Goal: Task Accomplishment & Management: Manage account settings

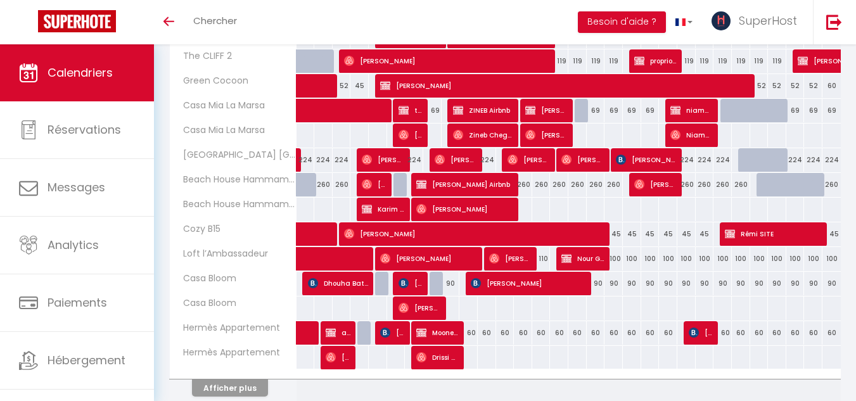
scroll to position [441, 0]
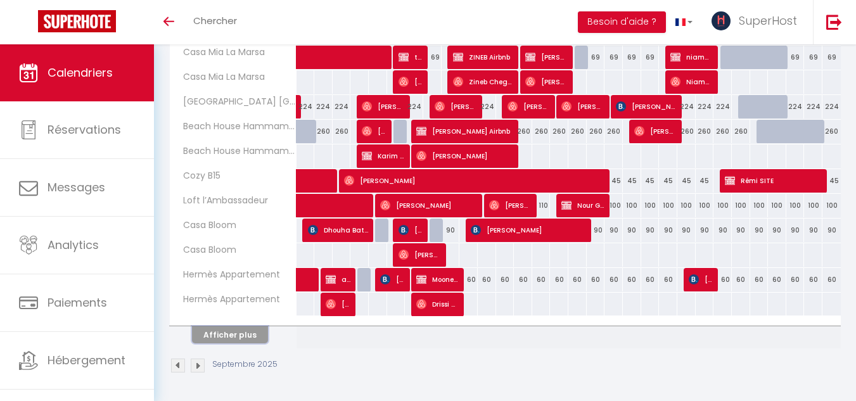
click at [229, 338] on button "Afficher plus" at bounding box center [230, 334] width 76 height 17
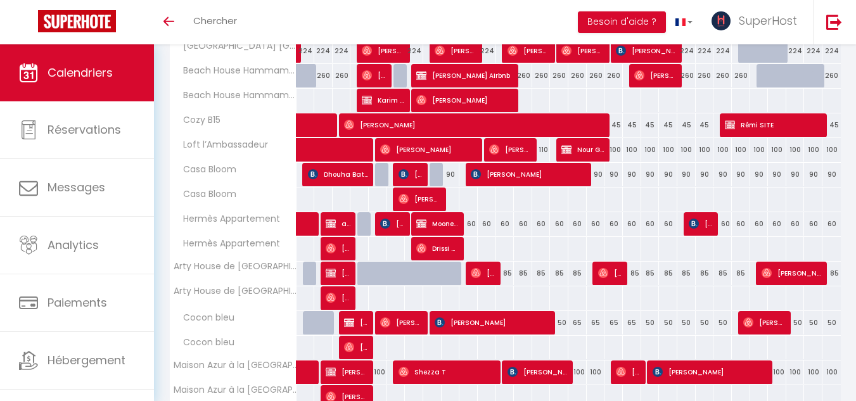
scroll to position [935, 0]
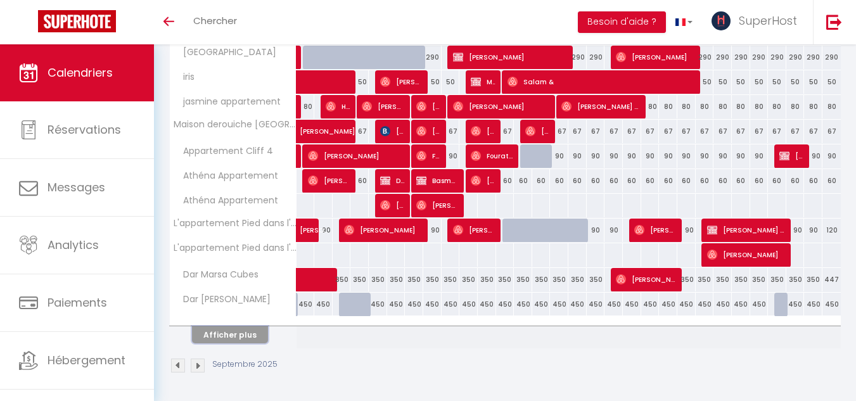
click at [255, 339] on button "Afficher plus" at bounding box center [230, 334] width 76 height 17
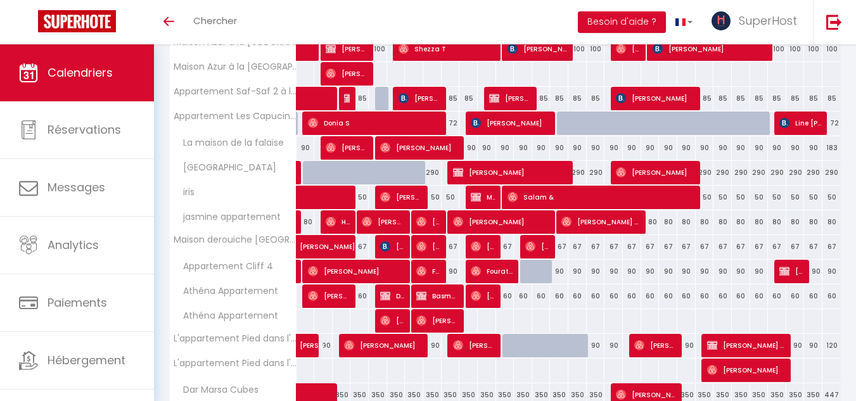
scroll to position [817, 0]
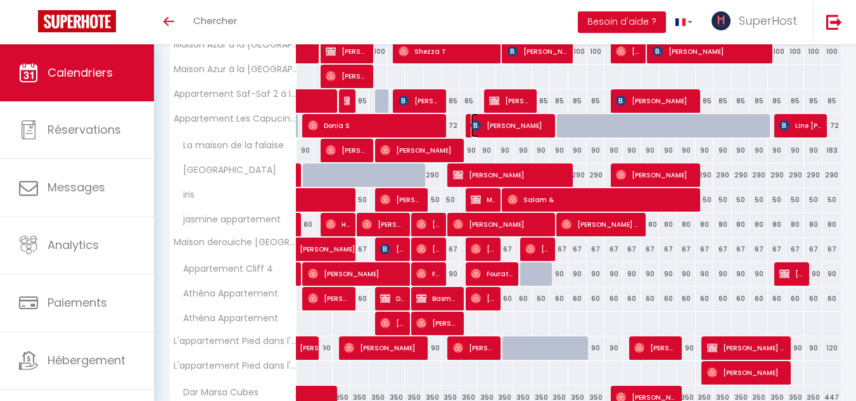
click at [530, 124] on span "[PERSON_NAME]" at bounding box center [510, 125] width 80 height 24
select select "OK"
select select "KO"
select select "0"
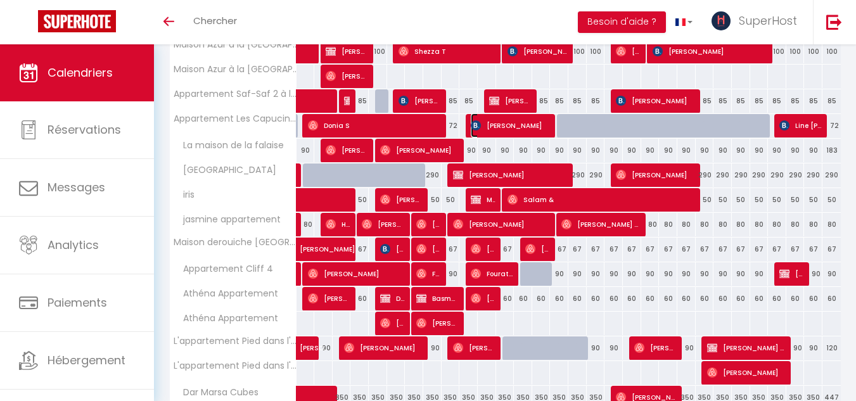
select select "1"
select select
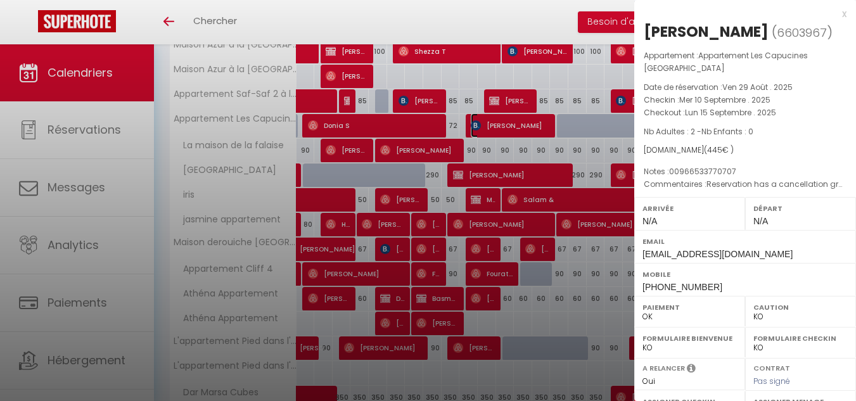
select select "47188"
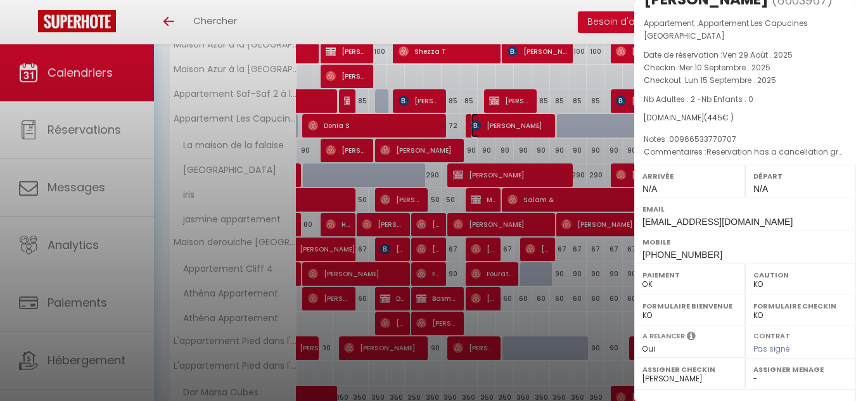
scroll to position [31, 0]
click at [588, 143] on div at bounding box center [428, 200] width 856 height 401
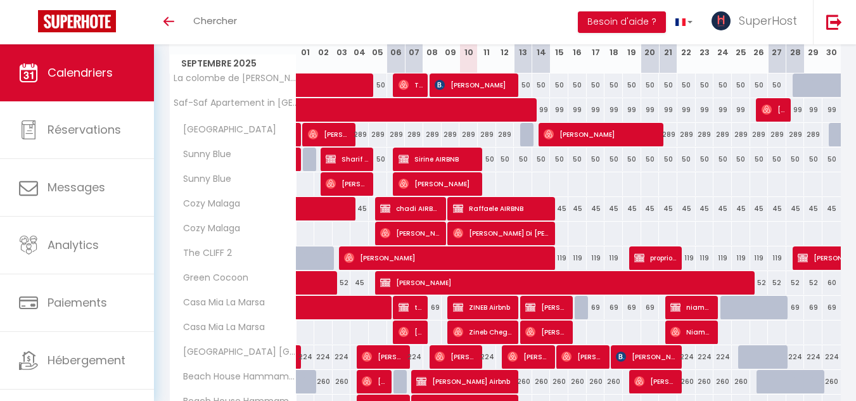
scroll to position [0, 0]
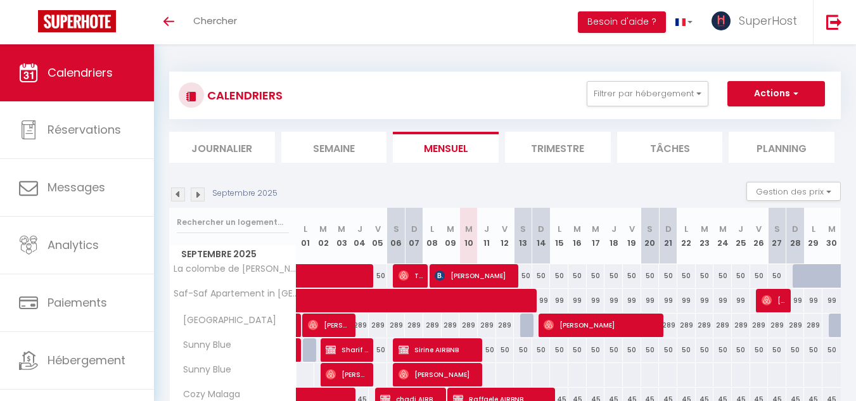
click at [197, 189] on img at bounding box center [198, 194] width 14 height 14
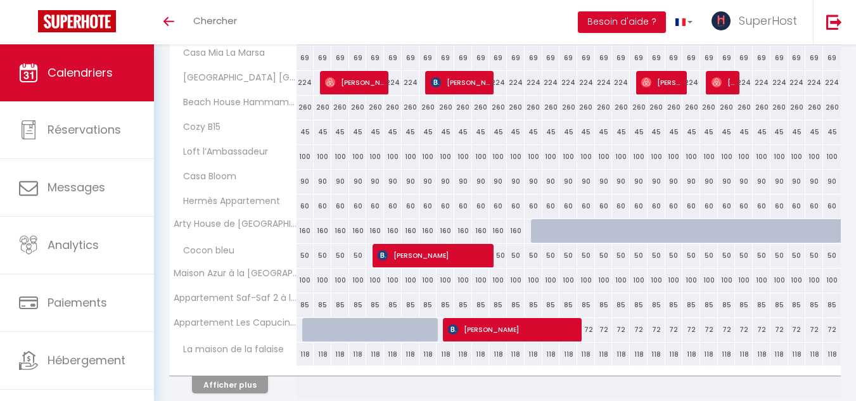
scroll to position [61, 0]
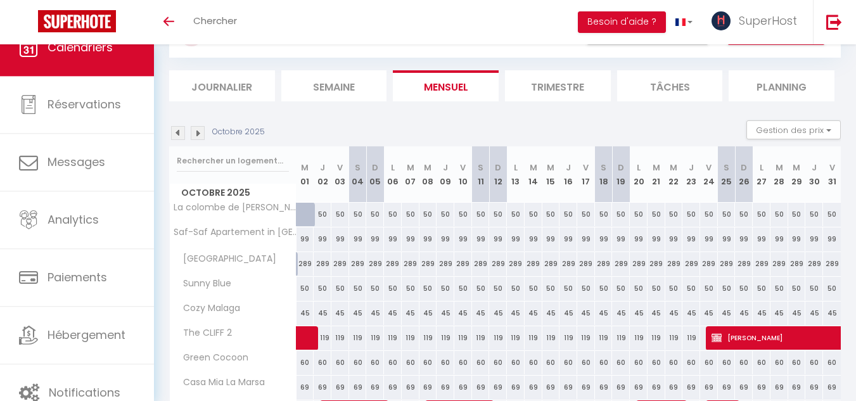
click at [177, 136] on img at bounding box center [178, 133] width 14 height 14
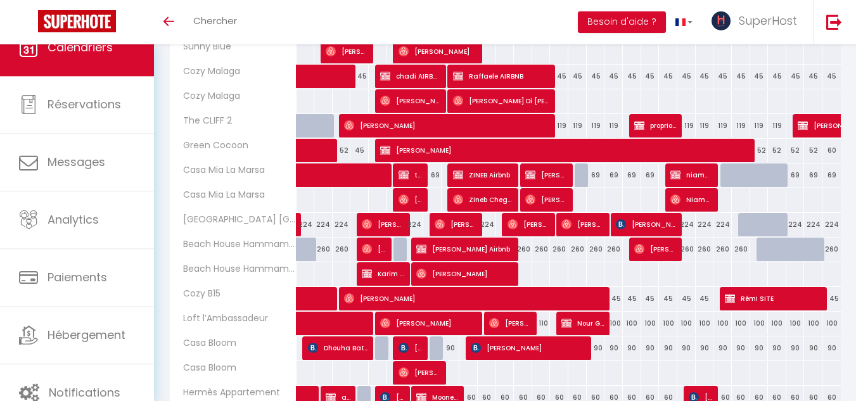
scroll to position [441, 0]
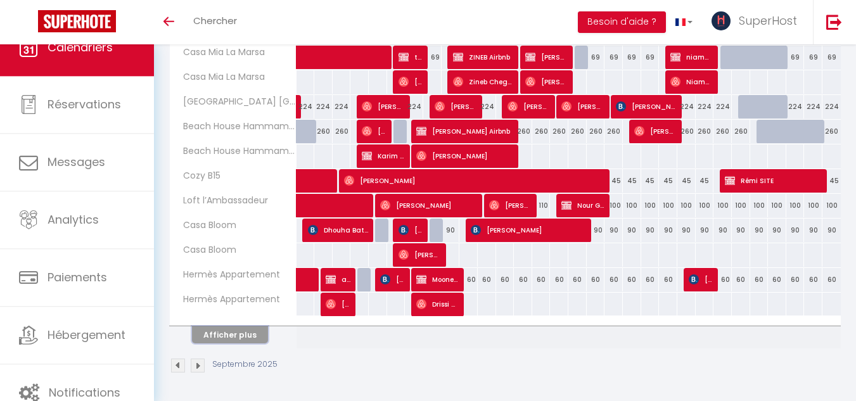
click at [247, 338] on button "Afficher plus" at bounding box center [230, 334] width 76 height 17
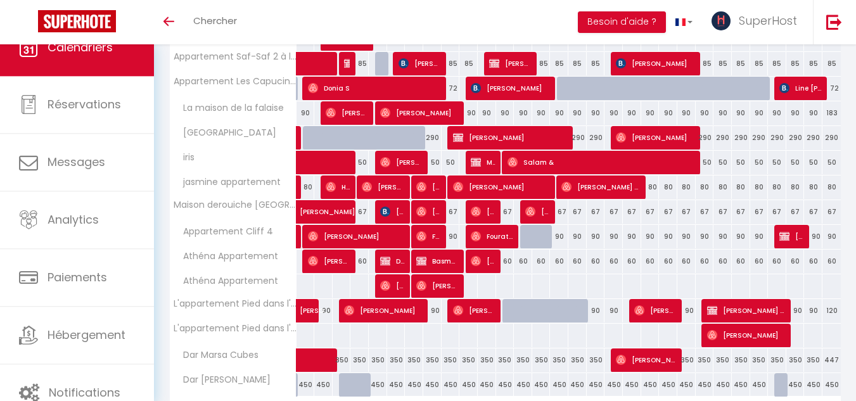
scroll to position [863, 0]
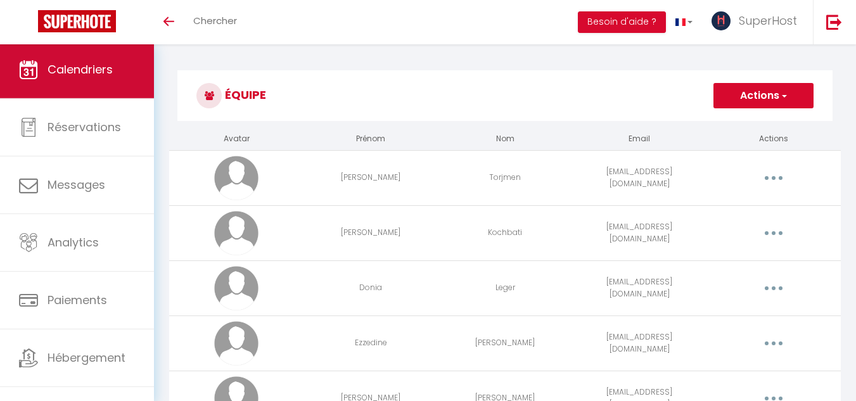
click at [84, 80] on link "Calendriers" at bounding box center [77, 69] width 154 height 57
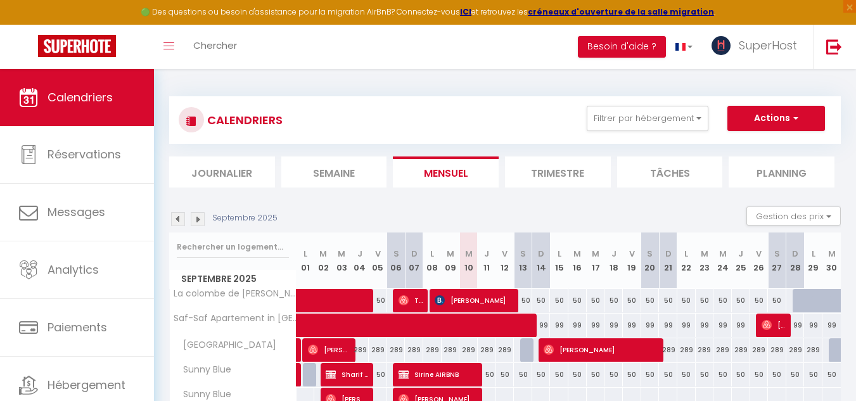
scroll to position [465, 0]
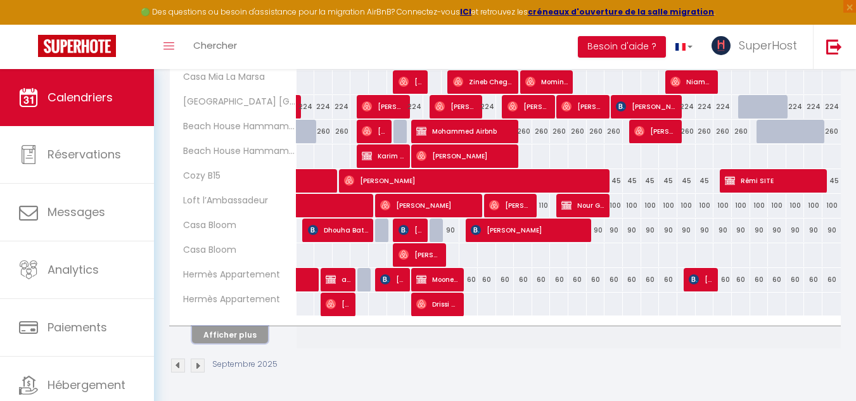
click at [240, 336] on button "Afficher plus" at bounding box center [230, 334] width 76 height 17
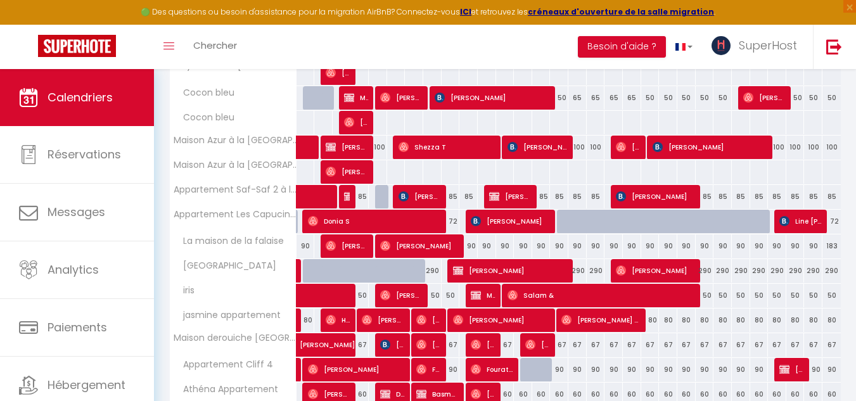
scroll to position [959, 0]
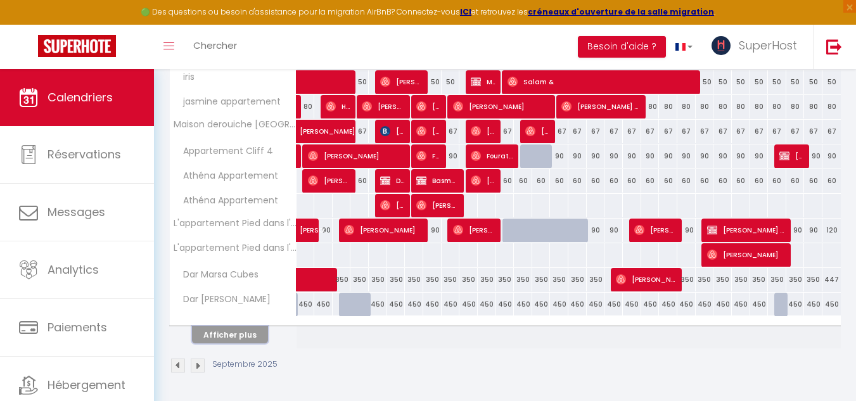
click at [254, 334] on button "Afficher plus" at bounding box center [230, 334] width 76 height 17
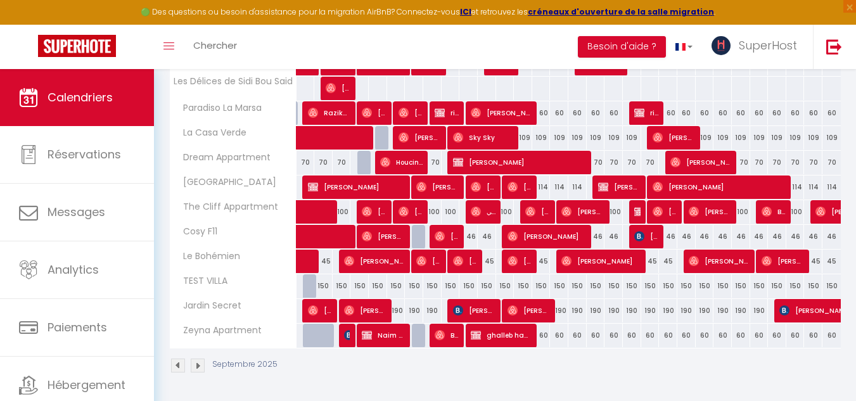
scroll to position [760, 0]
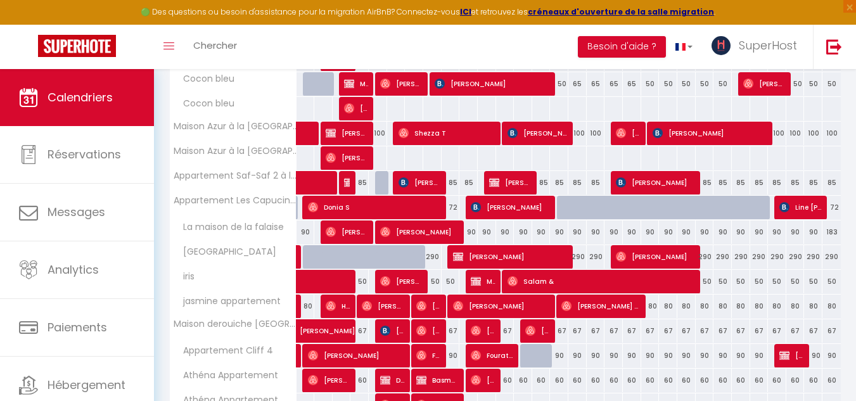
click at [574, 206] on div at bounding box center [577, 208] width 18 height 24
type input "72"
type input "Mar 16 Septembre 2025"
type input "Mer 17 Septembre 2025"
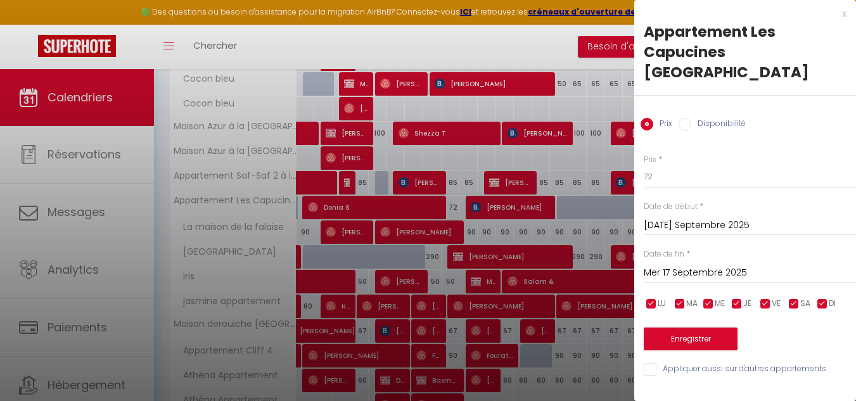
click at [686, 118] on input "Disponibilité" at bounding box center [684, 124] width 13 height 13
radio input "true"
radio input "false"
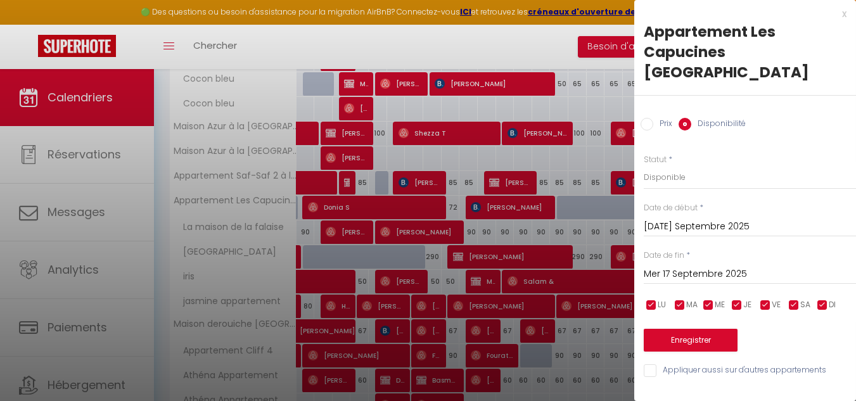
click at [688, 218] on input "Mar 16 Septembre 2025" at bounding box center [749, 226] width 212 height 16
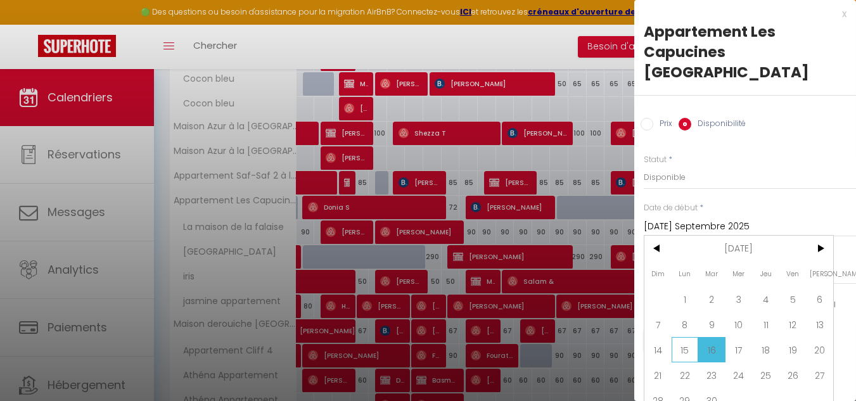
click at [686, 348] on span "15" at bounding box center [684, 349] width 27 height 25
type input "Lun 15 Septembre 2025"
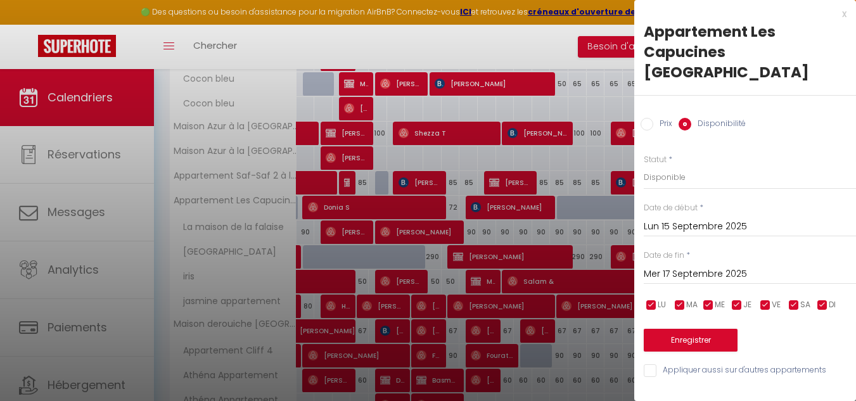
click at [695, 266] on input "Mer 17 Septembre 2025" at bounding box center [749, 274] width 212 height 16
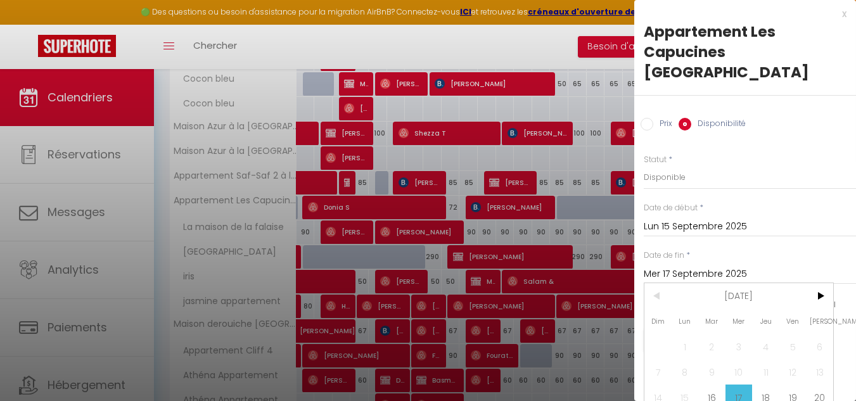
scroll to position [70, 0]
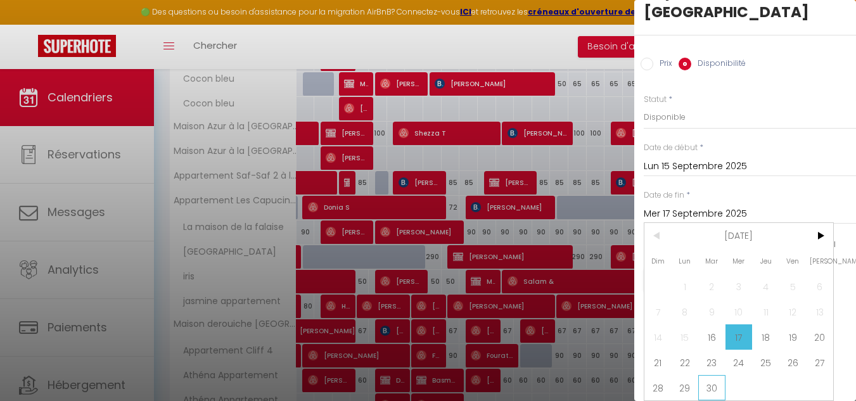
click at [713, 379] on span "30" at bounding box center [711, 387] width 27 height 25
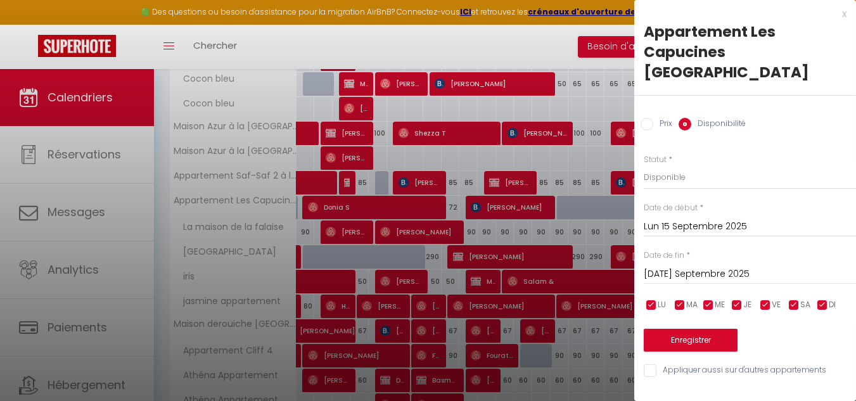
scroll to position [0, 0]
click at [735, 266] on input "Mar 30 Septembre 2025" at bounding box center [749, 274] width 212 height 16
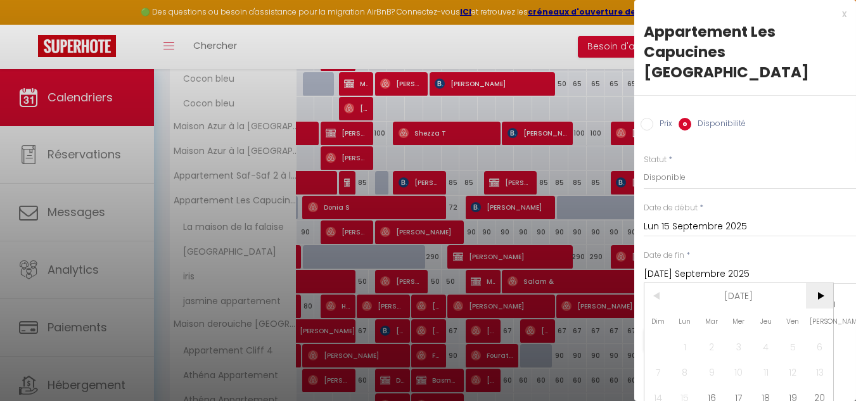
click at [816, 294] on span ">" at bounding box center [818, 295] width 27 height 25
click at [745, 346] on span "1" at bounding box center [738, 346] width 27 height 25
type input "Mer 01 Octobre 2025"
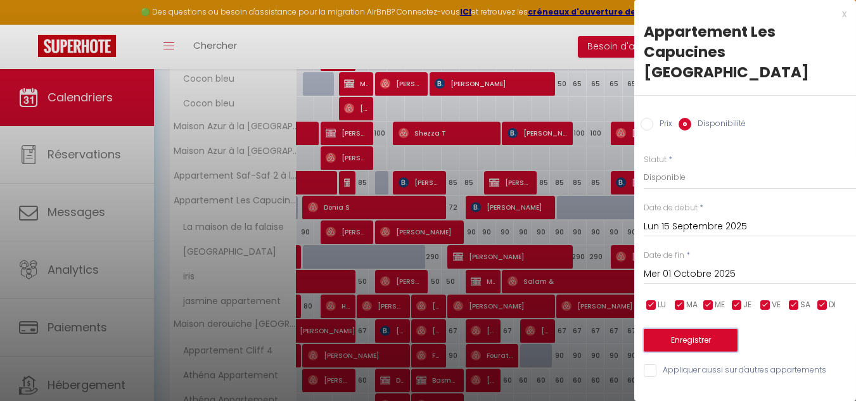
click at [697, 329] on button "Enregistrer" at bounding box center [690, 340] width 94 height 23
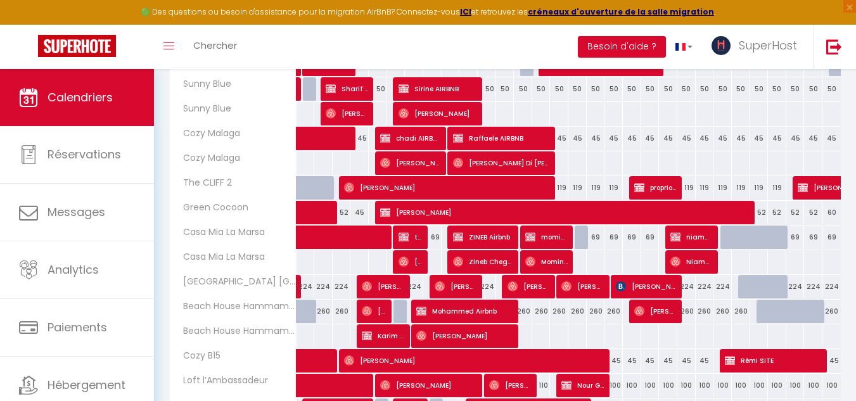
scroll to position [465, 0]
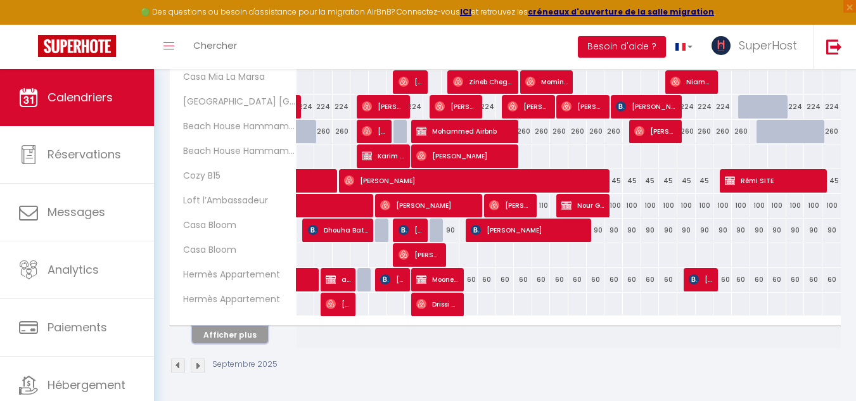
click at [205, 332] on button "Afficher plus" at bounding box center [230, 334] width 76 height 17
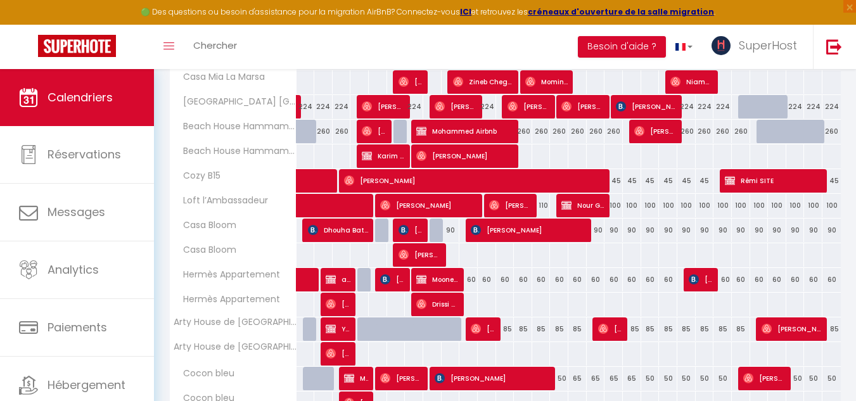
scroll to position [959, 0]
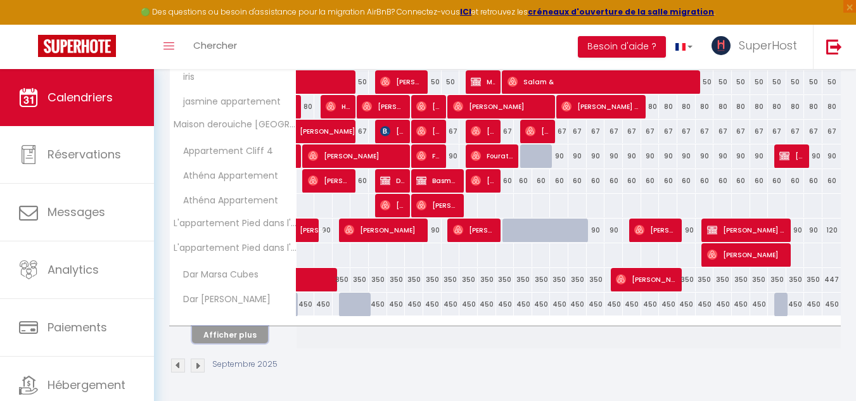
click at [256, 334] on button "Afficher plus" at bounding box center [230, 334] width 76 height 17
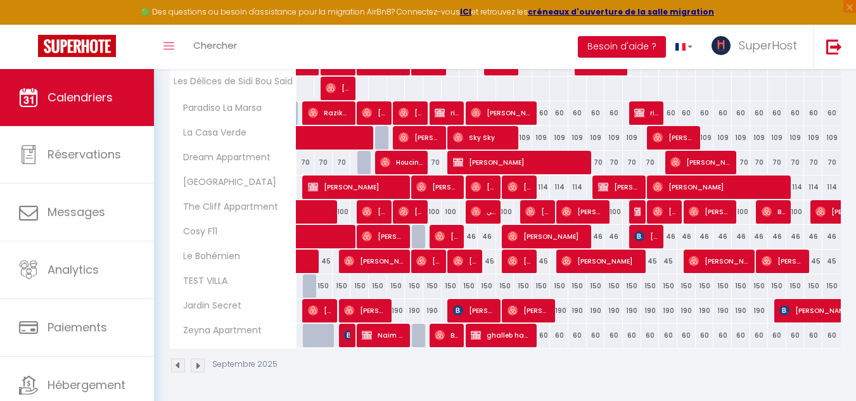
scroll to position [760, 0]
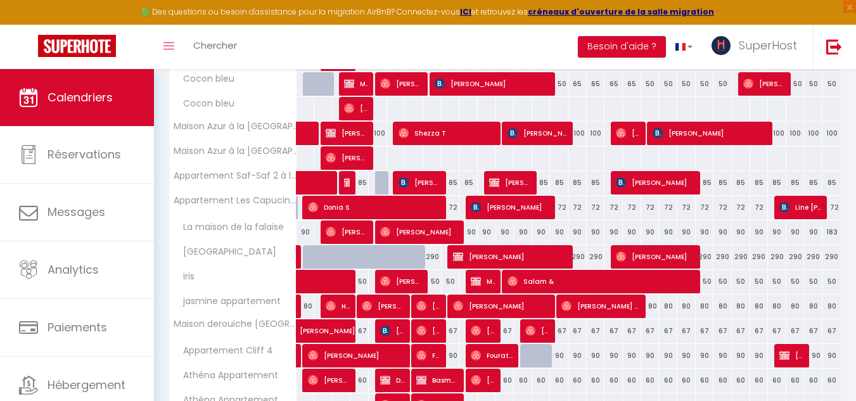
click at [566, 207] on div "72" at bounding box center [559, 207] width 18 height 23
select select "1"
type input "Lun 15 Septembre 2025"
type input "Mar 16 Septembre 2025"
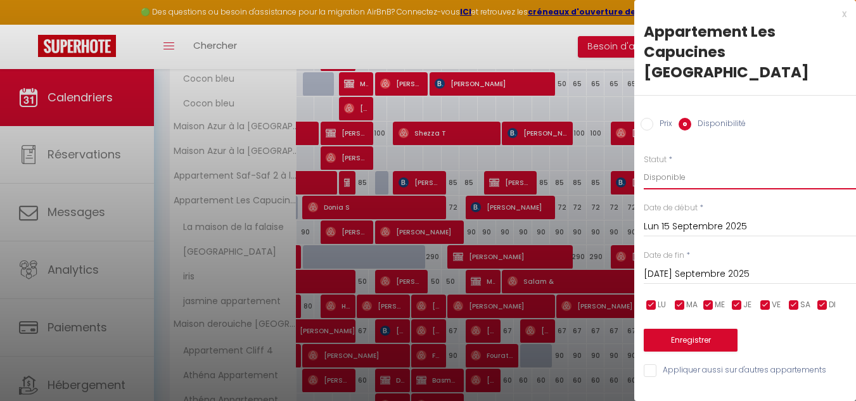
click at [697, 165] on select "Disponible Indisponible" at bounding box center [749, 177] width 212 height 24
select select "0"
click at [643, 165] on select "Disponible Indisponible" at bounding box center [749, 177] width 212 height 24
click at [685, 218] on input "Lun 15 Septembre 2025" at bounding box center [749, 226] width 212 height 16
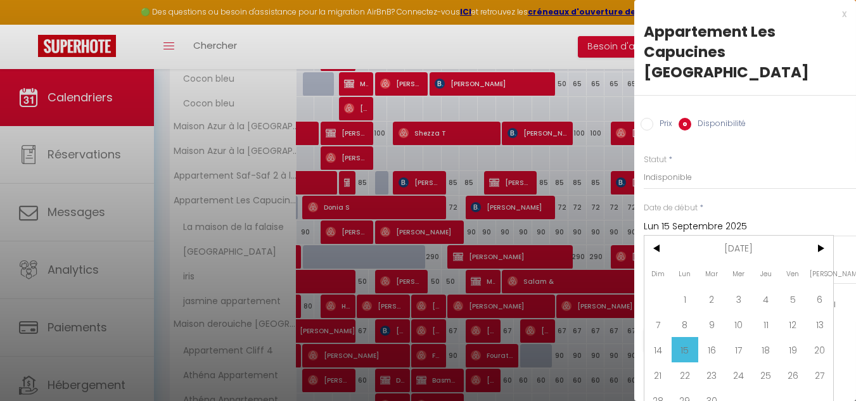
scroll to position [22, 0]
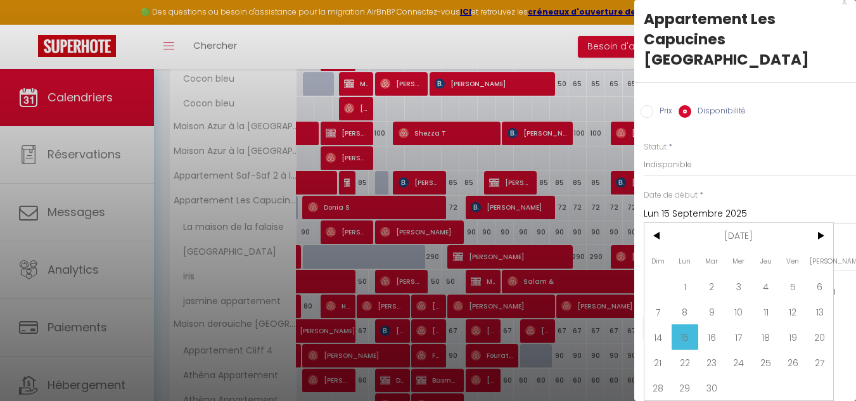
click at [678, 329] on span "15" at bounding box center [684, 336] width 27 height 25
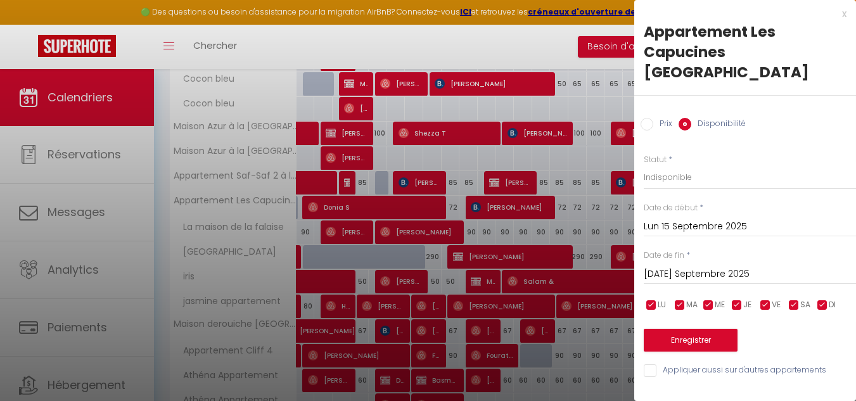
scroll to position [0, 0]
click at [749, 266] on input "Mar 16 Septembre 2025" at bounding box center [749, 274] width 212 height 16
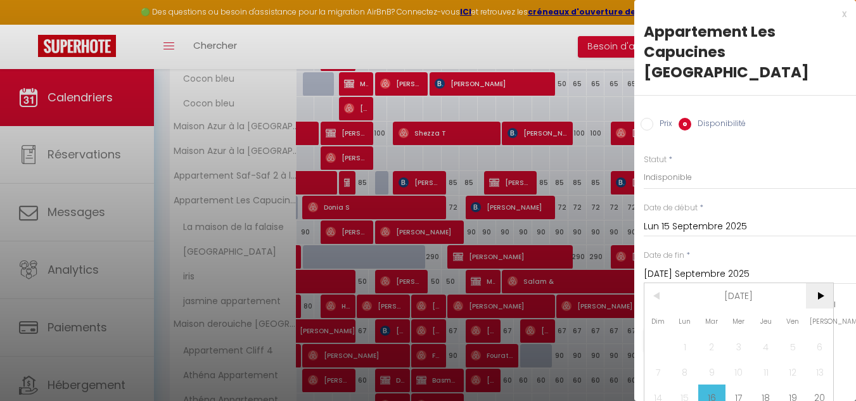
click at [813, 300] on span ">" at bounding box center [818, 295] width 27 height 25
click at [742, 341] on span "1" at bounding box center [738, 346] width 27 height 25
type input "Mer 01 Octobre 2025"
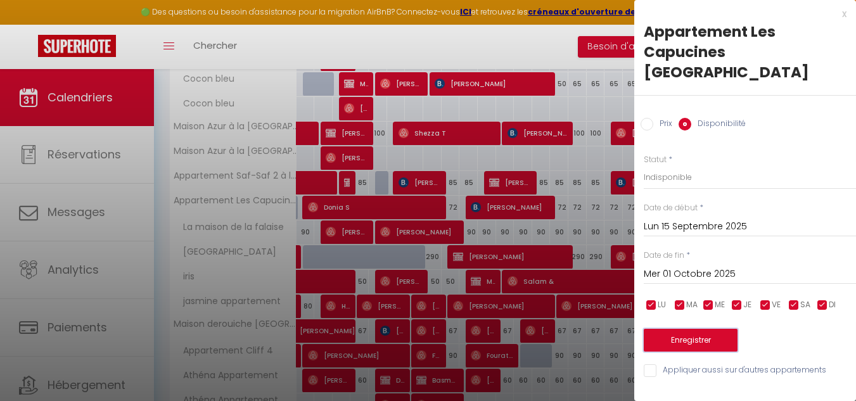
click at [700, 329] on button "Enregistrer" at bounding box center [690, 340] width 94 height 23
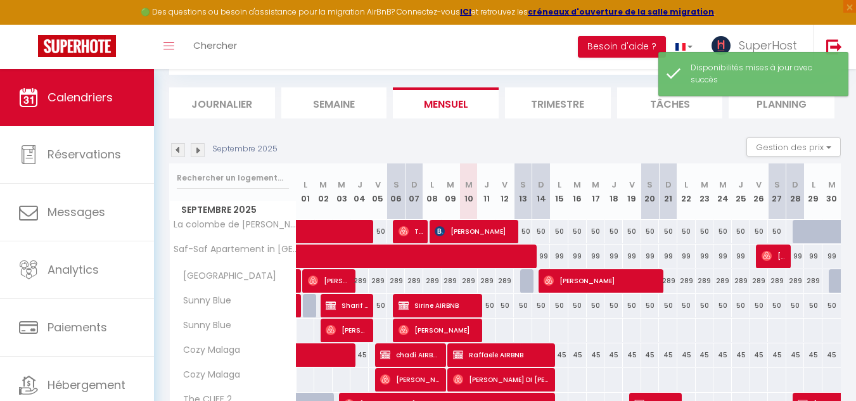
scroll to position [465, 0]
